Goal: Contribute content: Add original content to the website for others to see

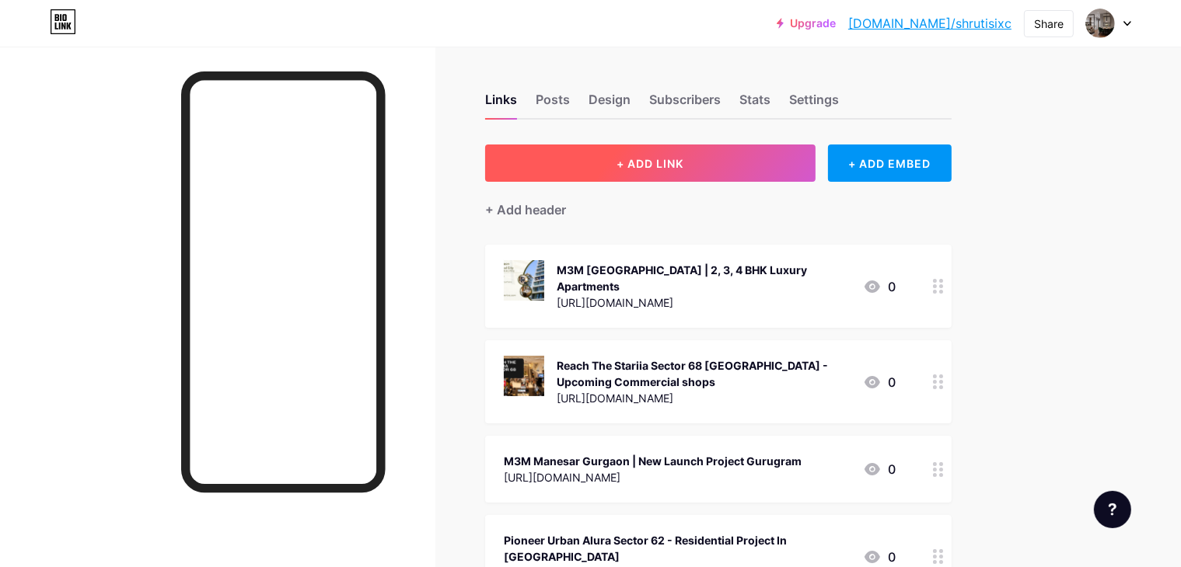
click at [717, 180] on button "+ ADD LINK" at bounding box center [650, 163] width 330 height 37
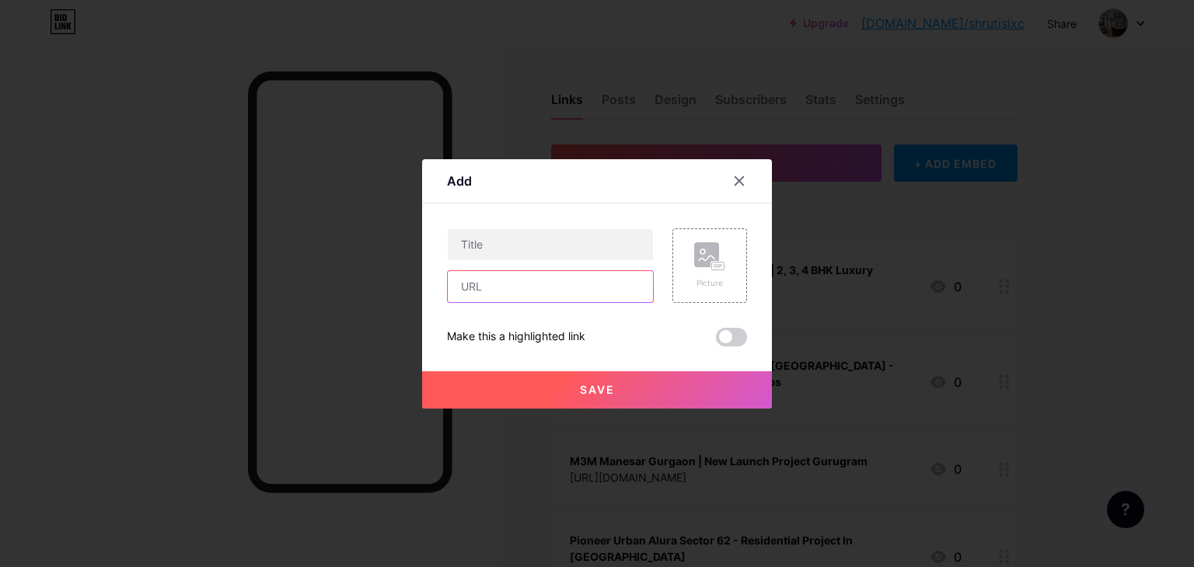
click at [517, 277] on input "text" at bounding box center [550, 286] width 205 height 31
paste input "[URL][DOMAIN_NAME]"
type input "[URL][DOMAIN_NAME]"
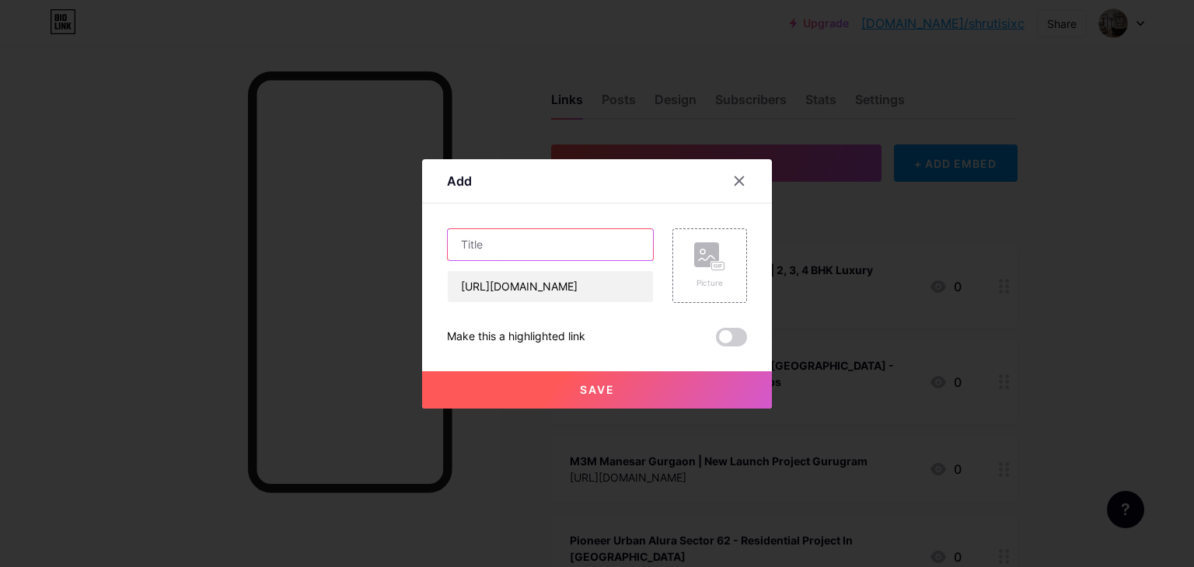
click at [495, 246] on input "text" at bounding box center [550, 244] width 205 height 31
paste input "BPTP [GEOGRAPHIC_DATA] | Luxury Offers [GEOGRAPHIC_DATA]"
type input "BPTP [GEOGRAPHIC_DATA] | Luxury Offers [GEOGRAPHIC_DATA]"
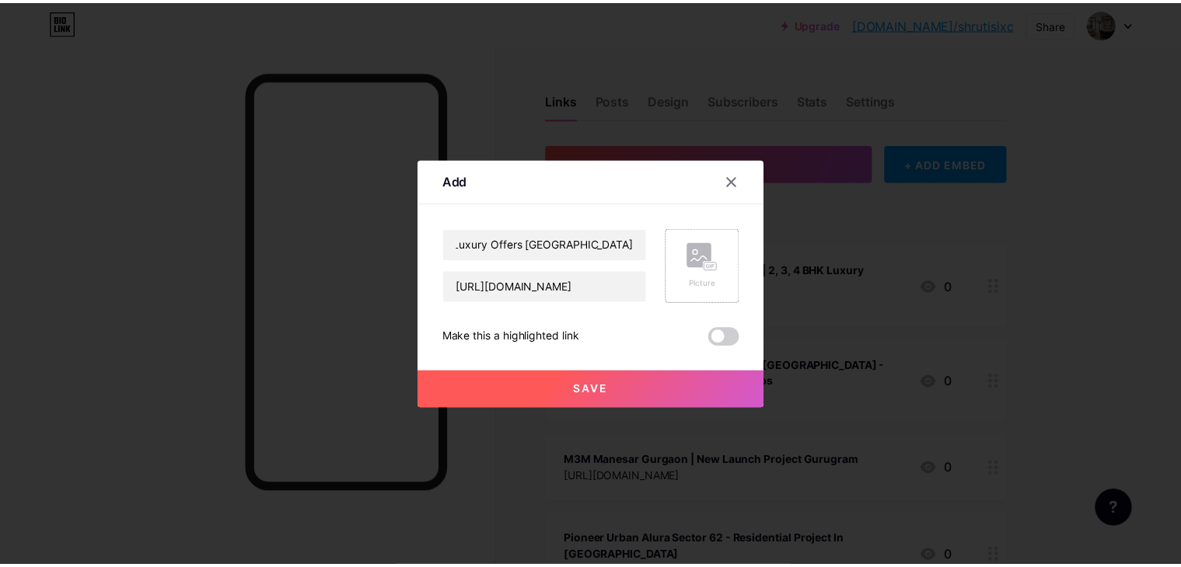
scroll to position [0, 0]
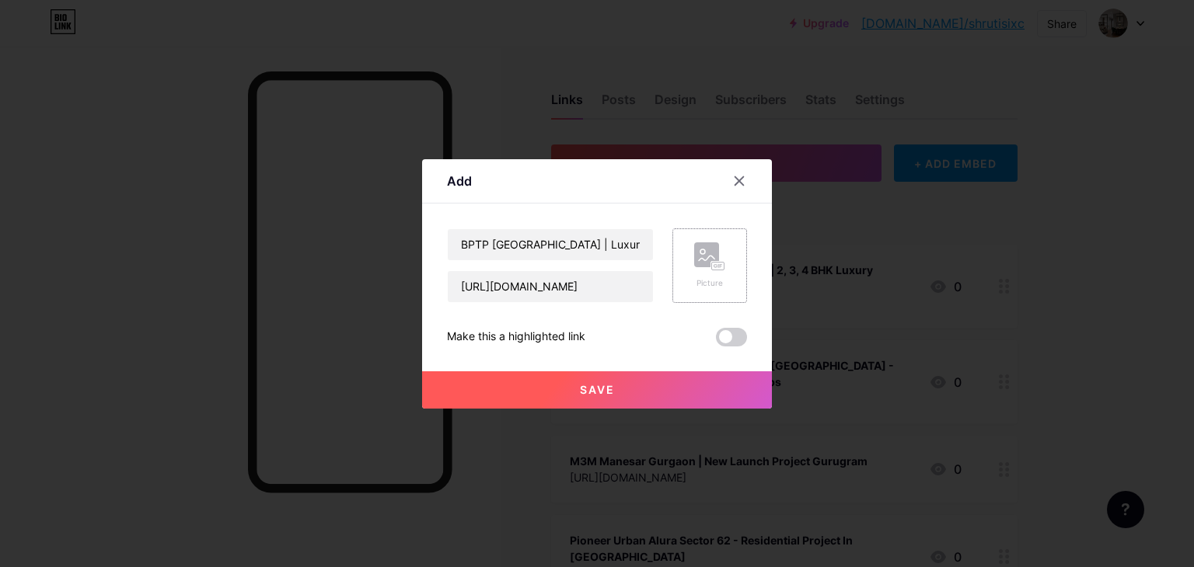
click at [726, 277] on div "Picture" at bounding box center [709, 265] width 75 height 75
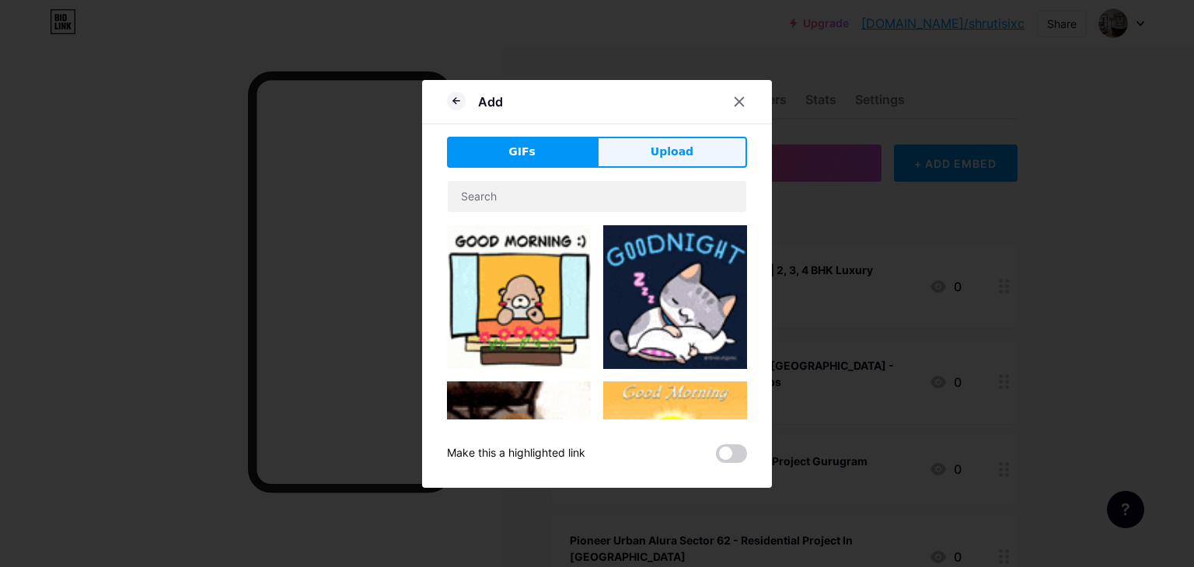
click at [631, 137] on button "Upload" at bounding box center [672, 152] width 150 height 31
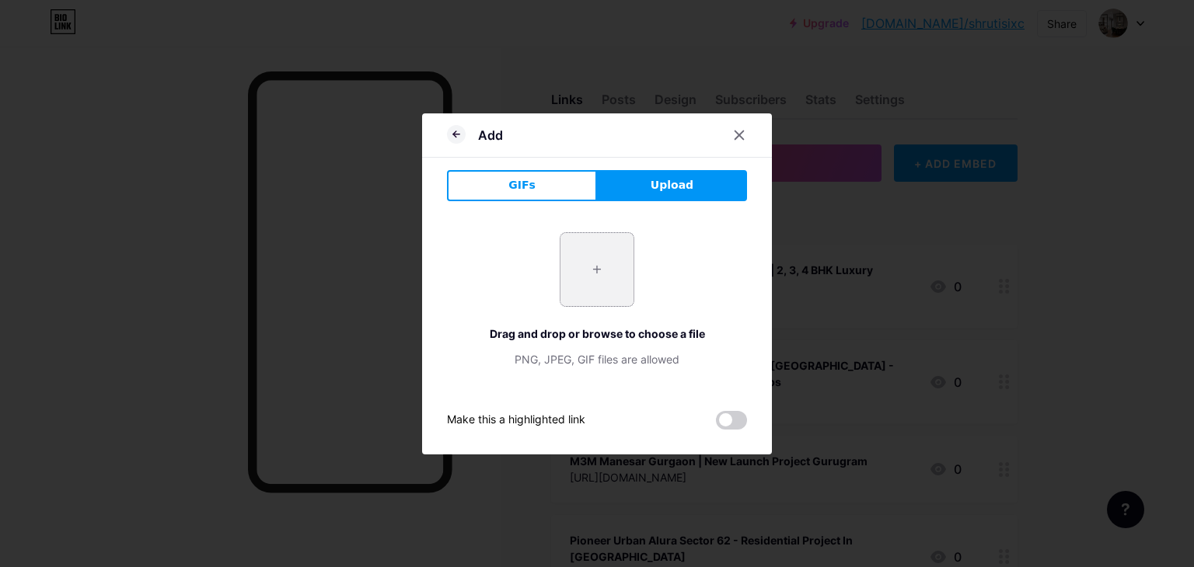
click at [595, 283] on input "file" at bounding box center [596, 269] width 73 height 73
type input "C:\fakepath\Elan Sector 49 (6).png"
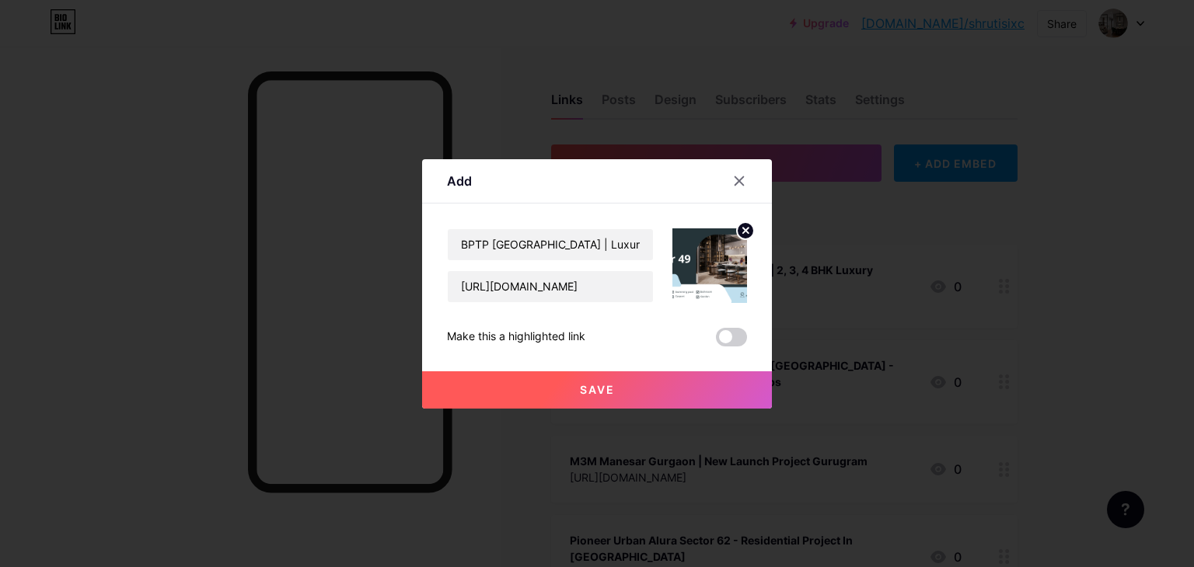
click at [682, 386] on button "Save" at bounding box center [597, 390] width 350 height 37
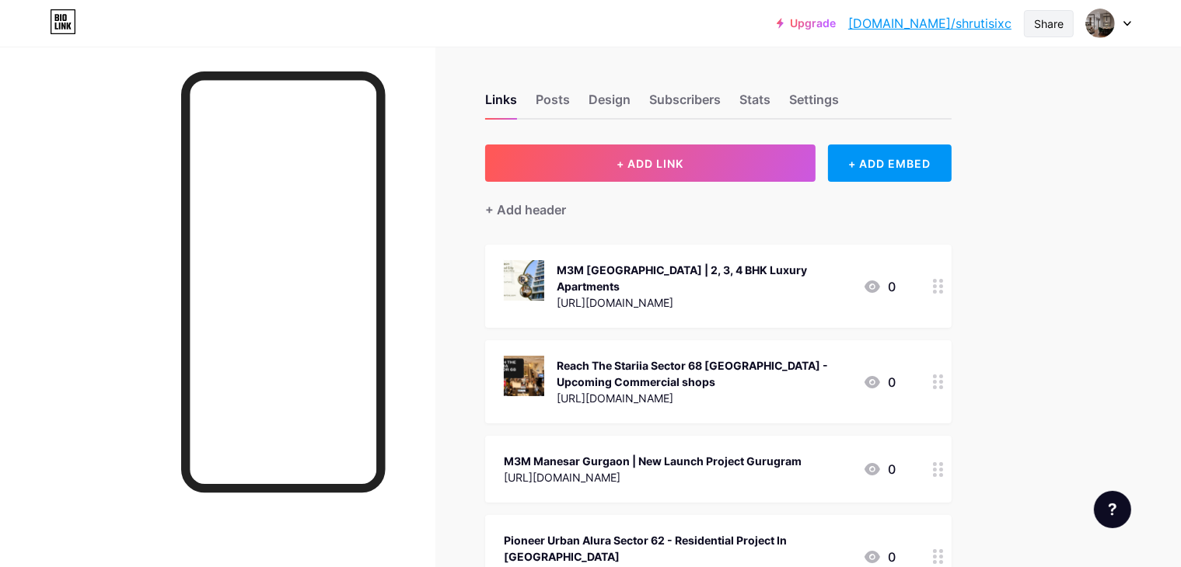
click at [1048, 32] on div "Share" at bounding box center [1049, 23] width 50 height 27
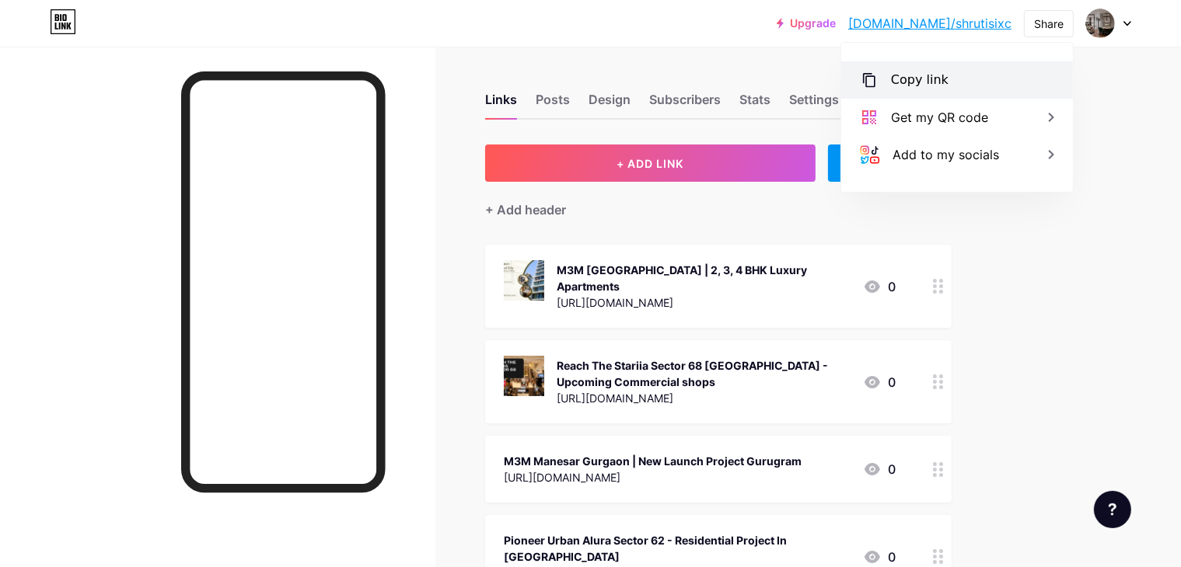
click at [891, 82] on div "Copy link" at bounding box center [920, 80] width 58 height 19
